Goal: Transaction & Acquisition: Subscribe to service/newsletter

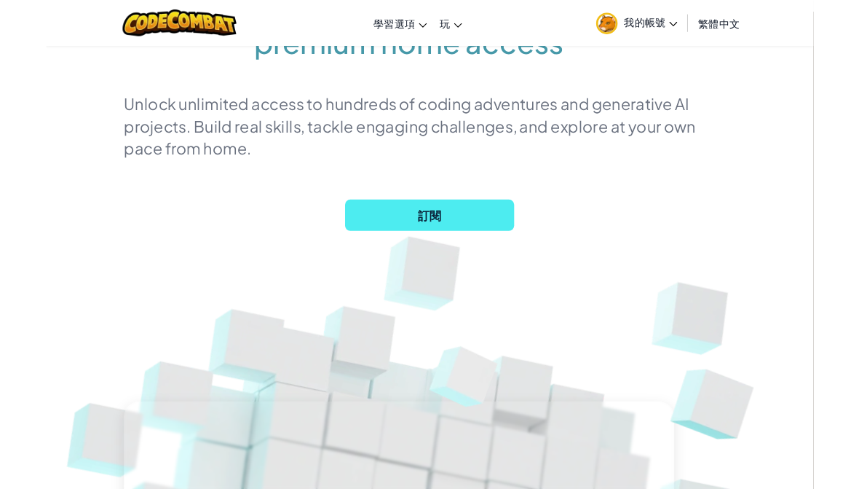
scroll to position [253, 0]
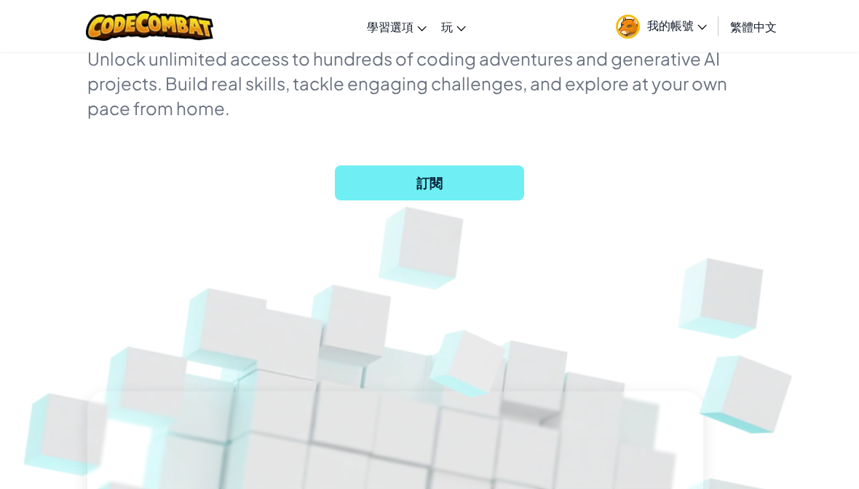
click at [454, 182] on span "訂閱" at bounding box center [429, 182] width 189 height 35
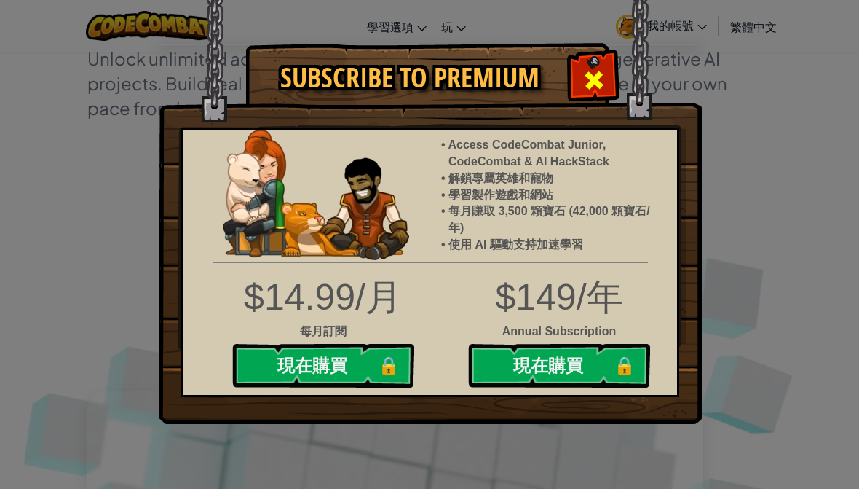
click at [612, 79] on div at bounding box center [594, 78] width 46 height 46
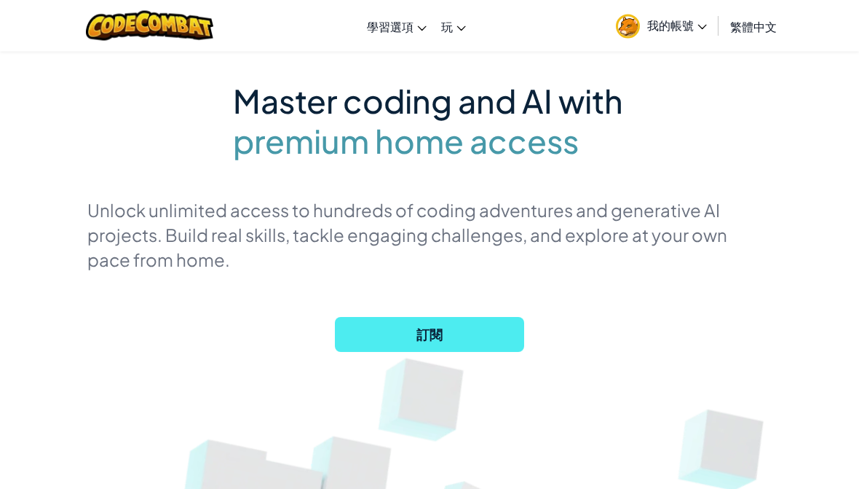
scroll to position [100, 0]
click at [765, 36] on link "繁體中文" at bounding box center [753, 26] width 61 height 39
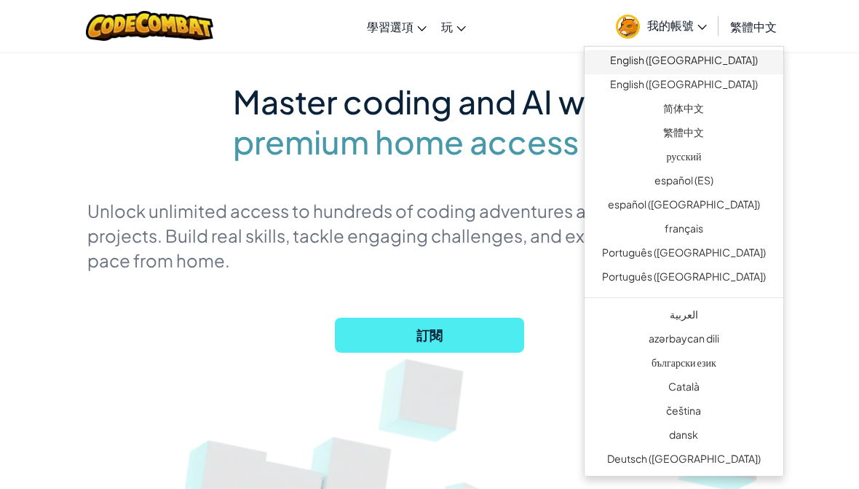
click at [736, 63] on link "English ([GEOGRAPHIC_DATA])" at bounding box center [684, 62] width 199 height 24
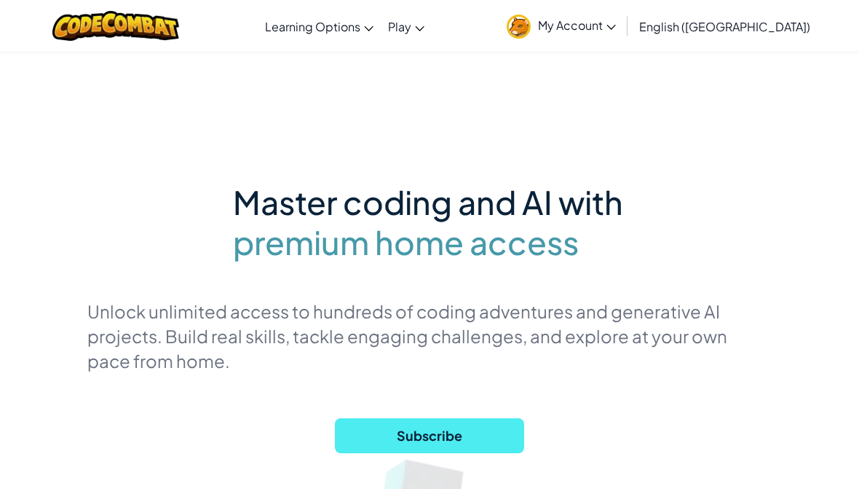
click at [477, 436] on span "Subscribe" at bounding box center [429, 435] width 189 height 35
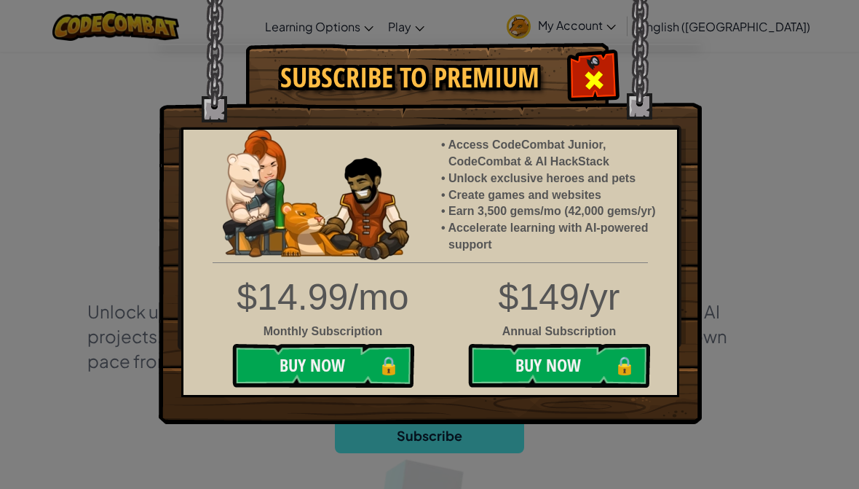
click at [602, 79] on span at bounding box center [594, 79] width 23 height 23
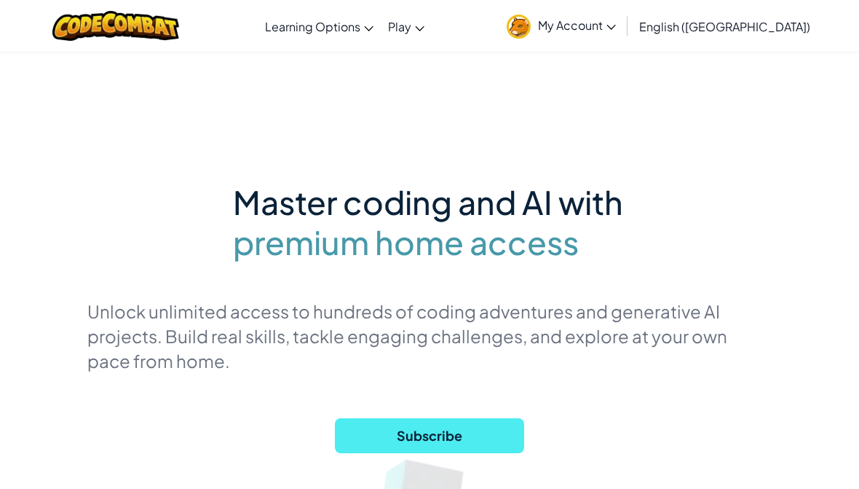
click at [776, 28] on span "English ([GEOGRAPHIC_DATA])" at bounding box center [724, 26] width 171 height 15
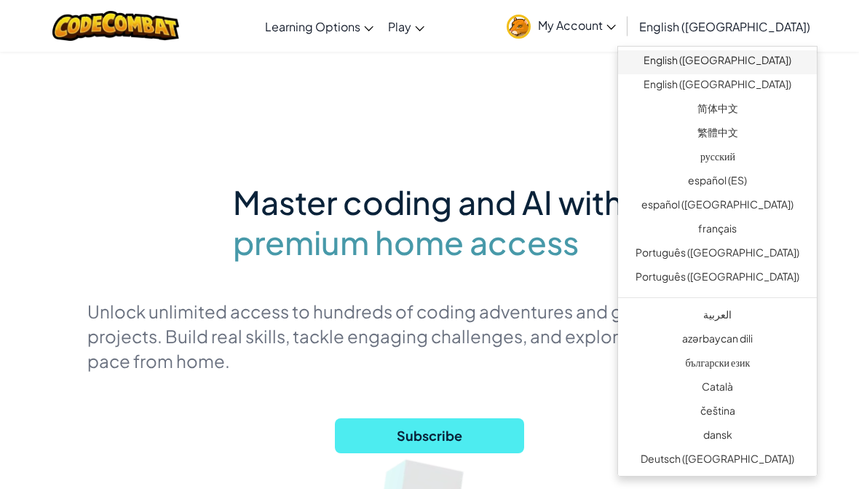
click at [752, 65] on link "English ([GEOGRAPHIC_DATA])" at bounding box center [717, 62] width 199 height 24
